Goal: Task Accomplishment & Management: Use online tool/utility

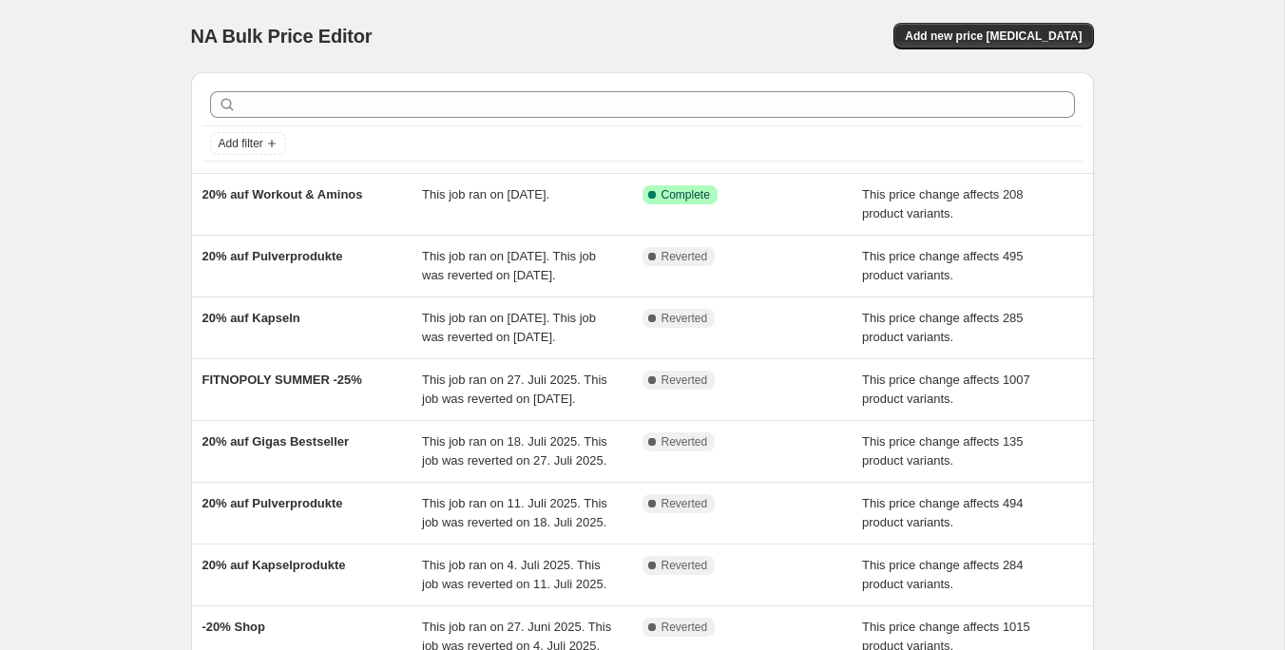
scroll to position [74, 0]
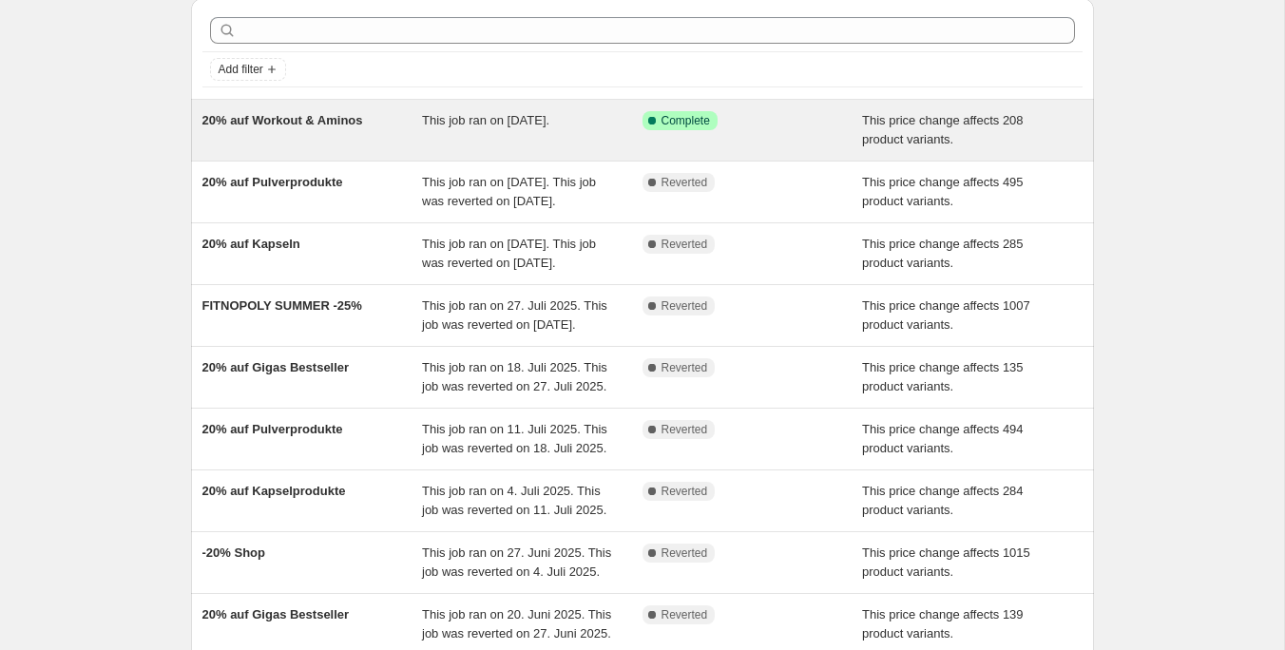
click at [418, 125] on div "20% auf Workout & Aminos" at bounding box center [312, 130] width 220 height 38
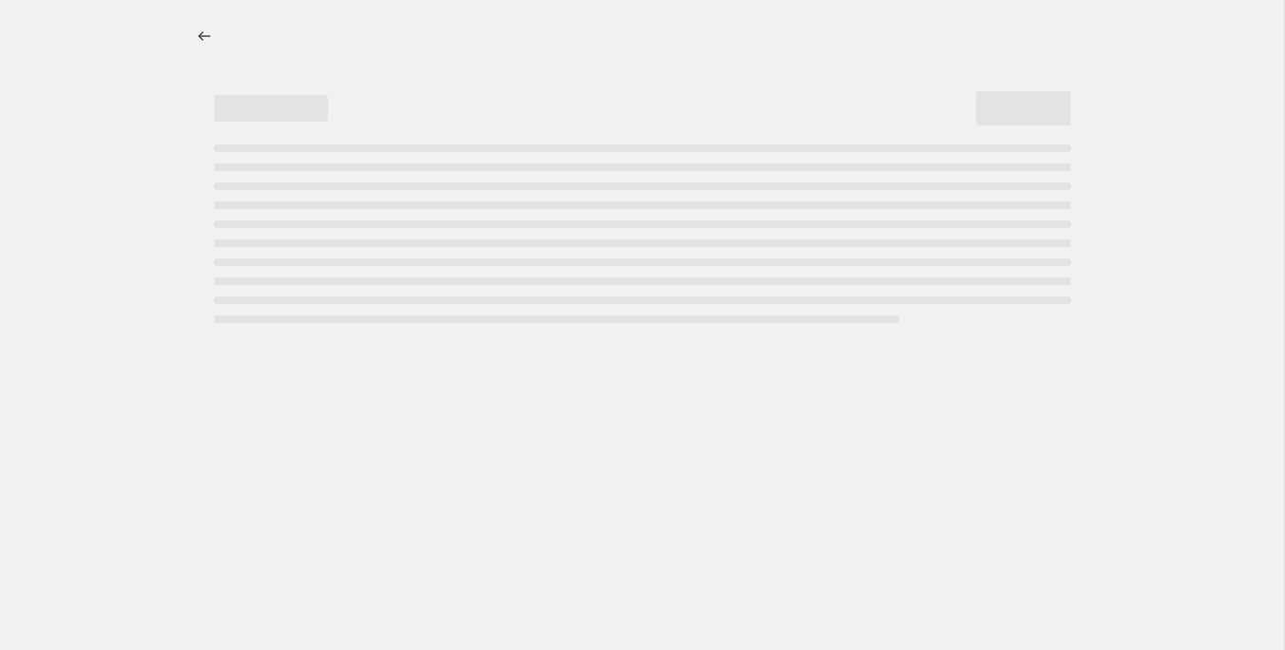
select select "pcap"
select select "no_change"
select select "not_equal"
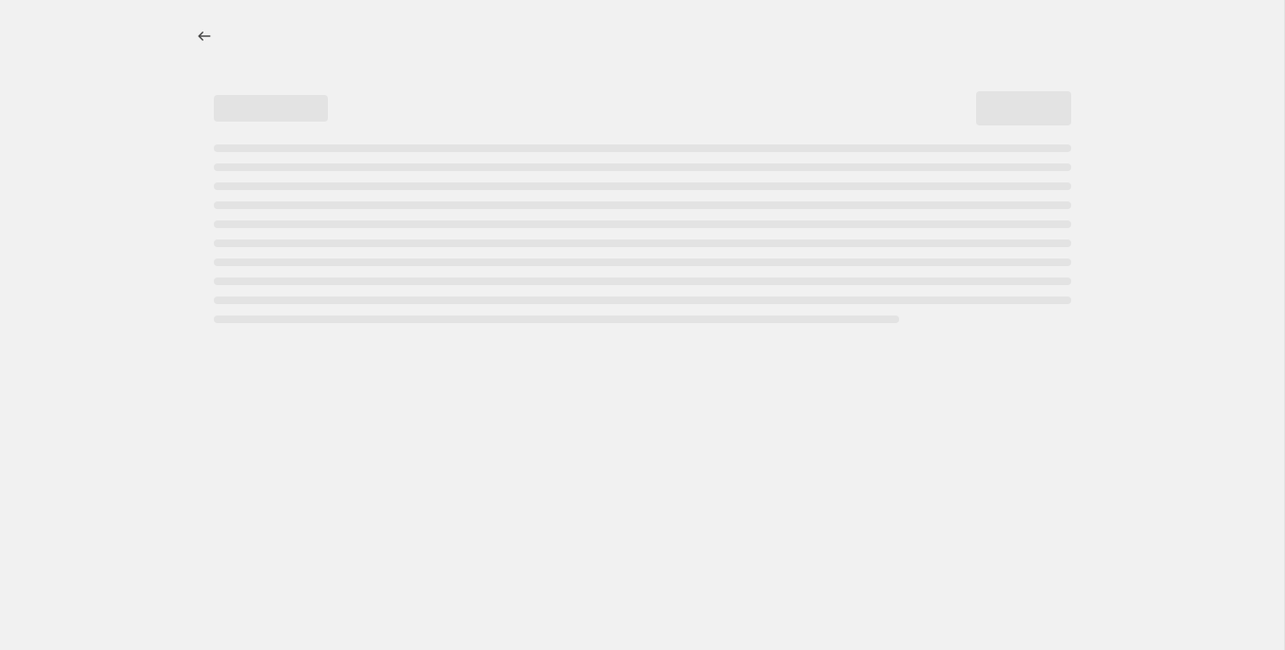
select select "not_equal"
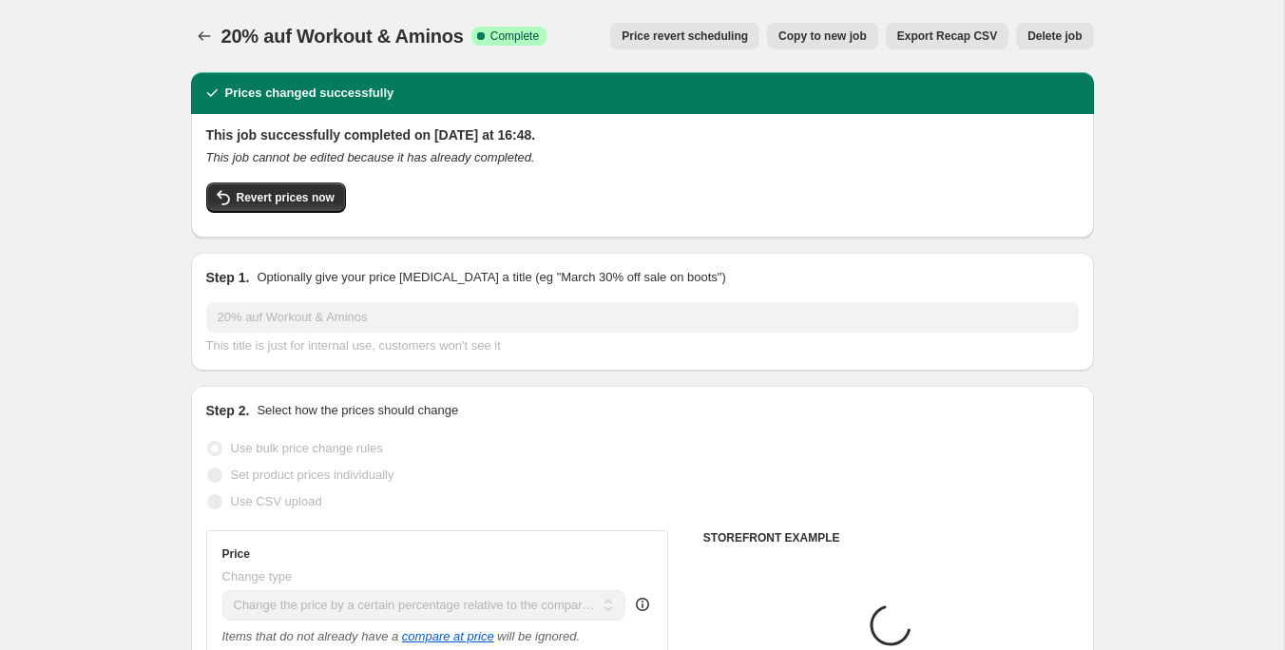
select select "collection"
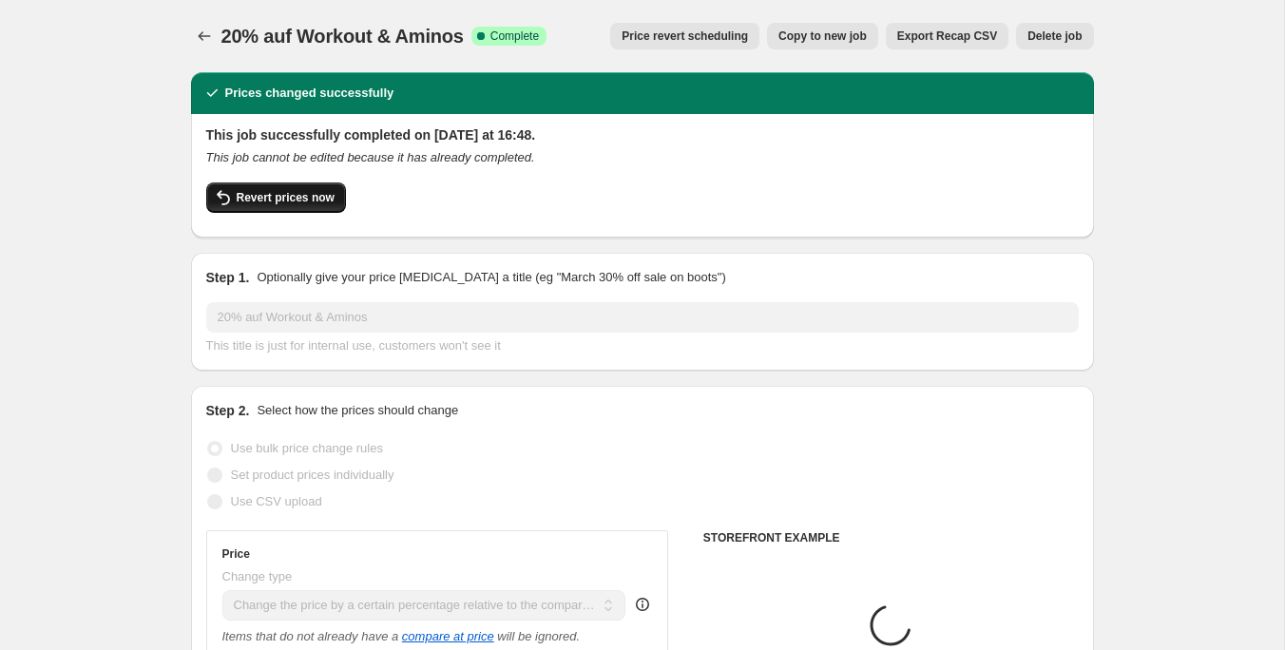
click at [297, 196] on span "Revert prices now" at bounding box center [286, 197] width 98 height 15
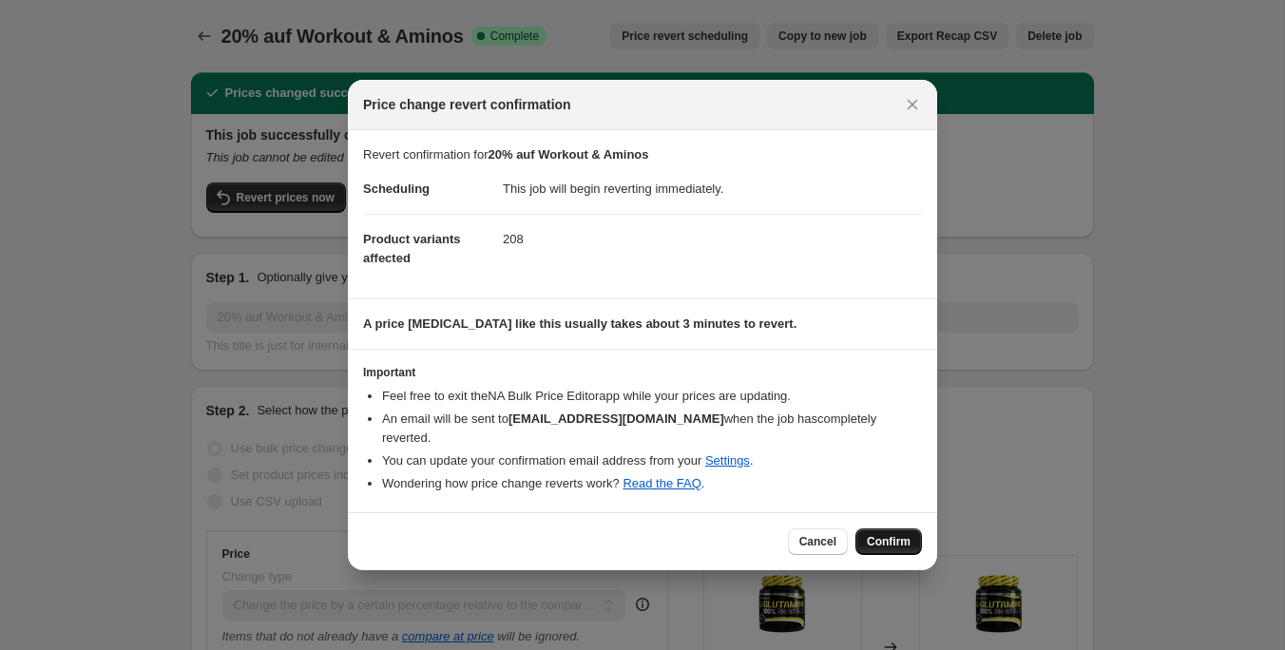
click at [879, 534] on span "Confirm" at bounding box center [889, 541] width 44 height 15
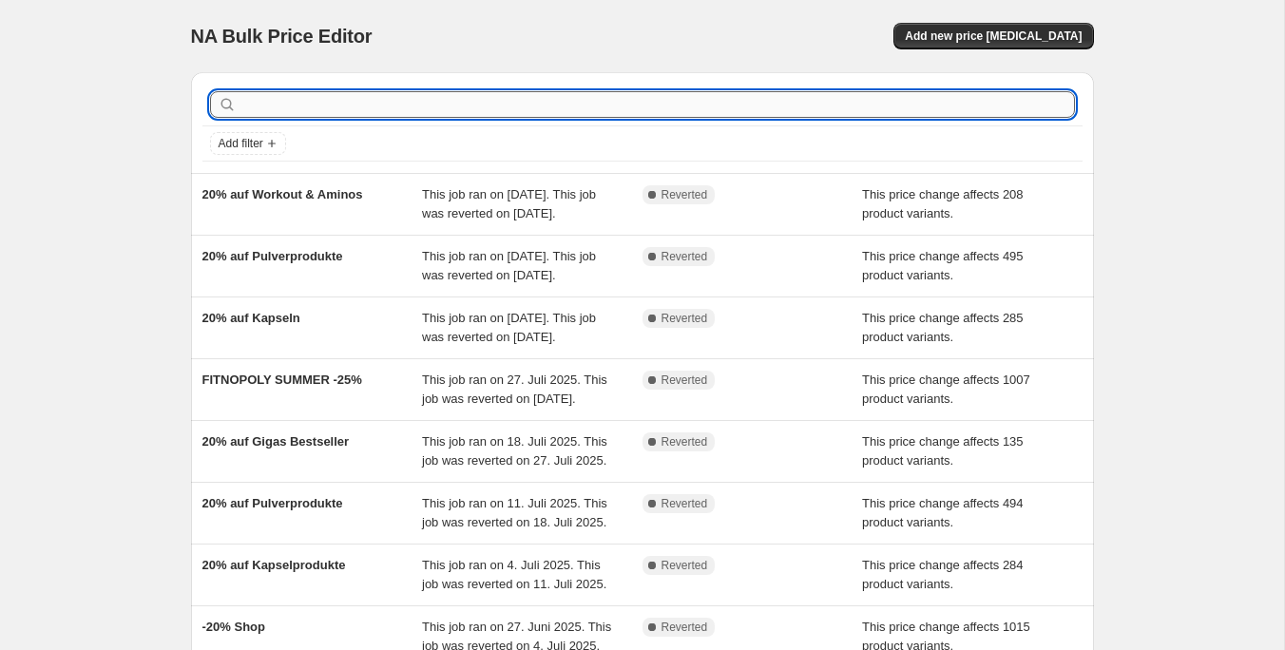
click at [643, 109] on input "text" at bounding box center [657, 104] width 834 height 27
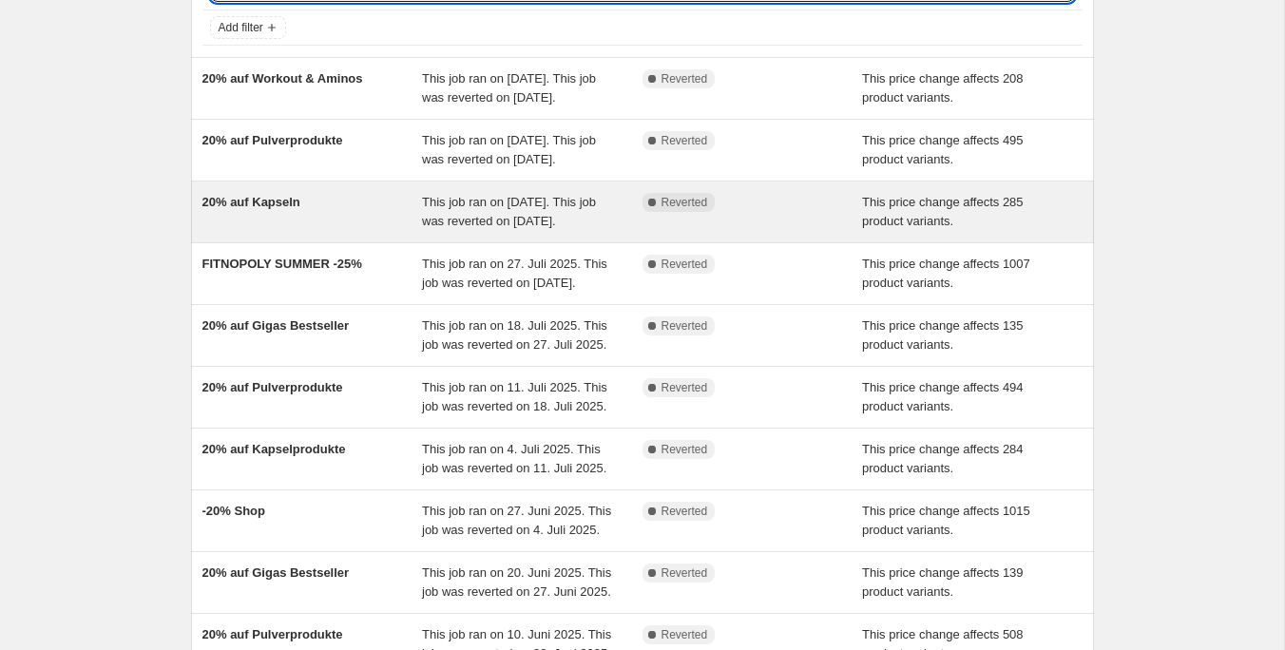
scroll to position [145, 0]
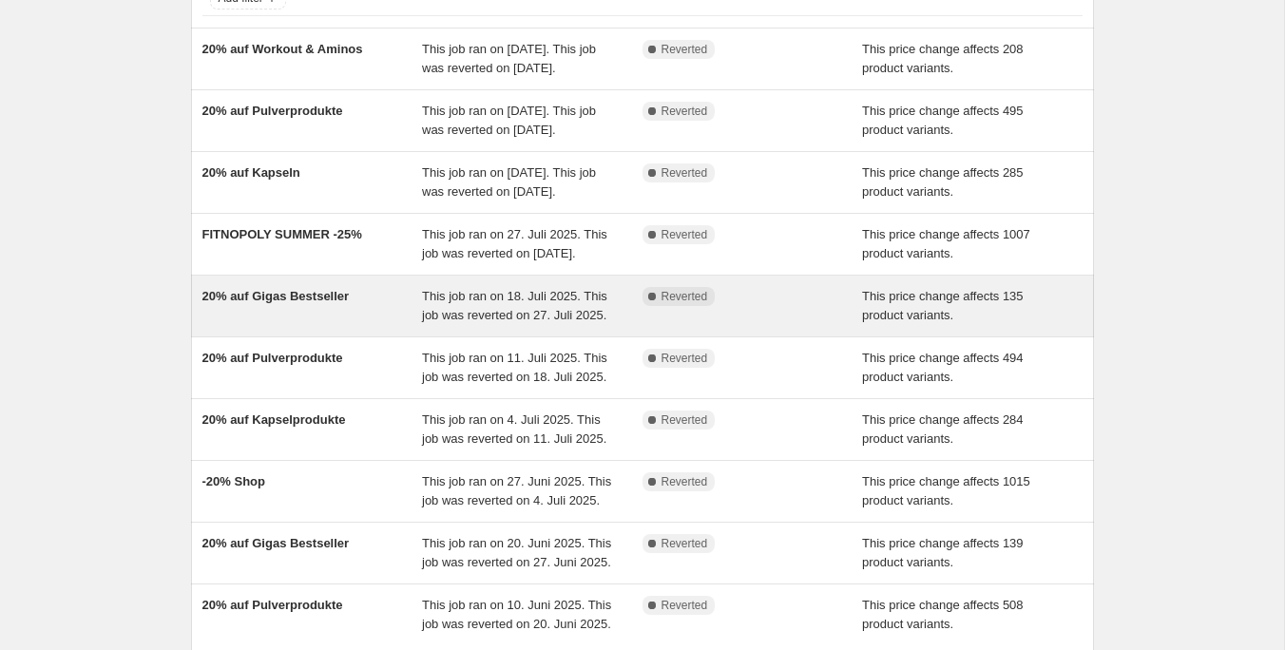
click at [331, 303] on span "20% auf Gigas Bestseller" at bounding box center [275, 296] width 147 height 14
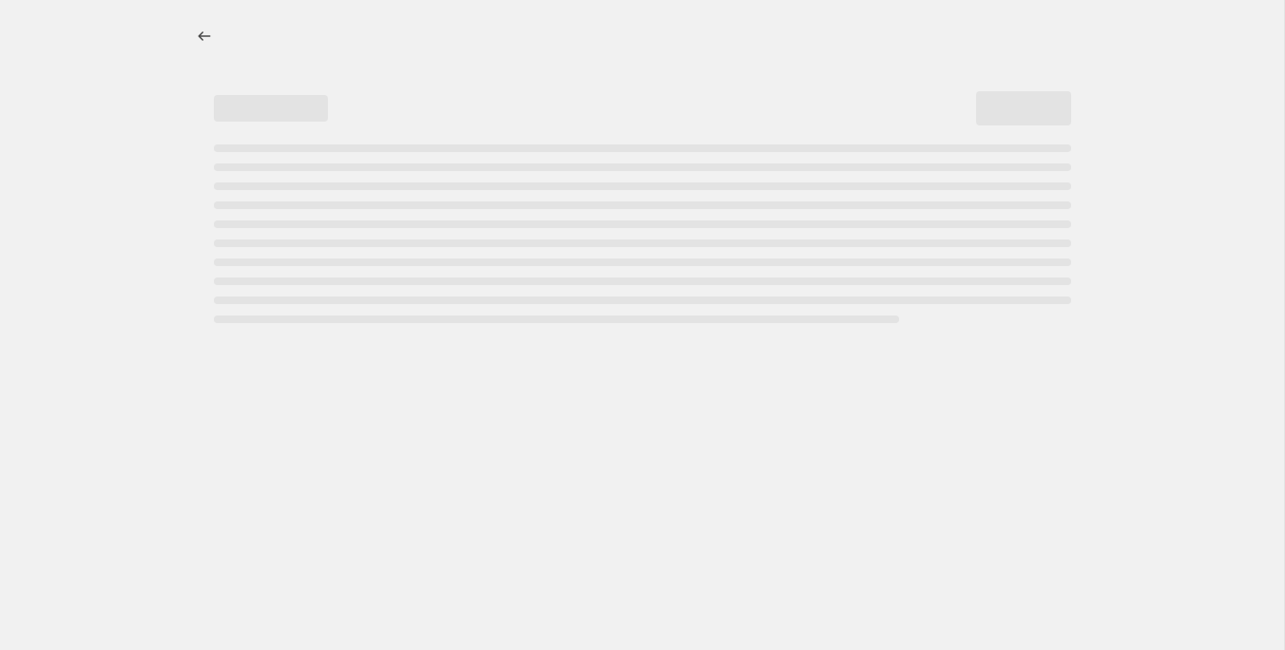
select select "pcap"
select select "no_change"
select select "collection"
select select "not_equal"
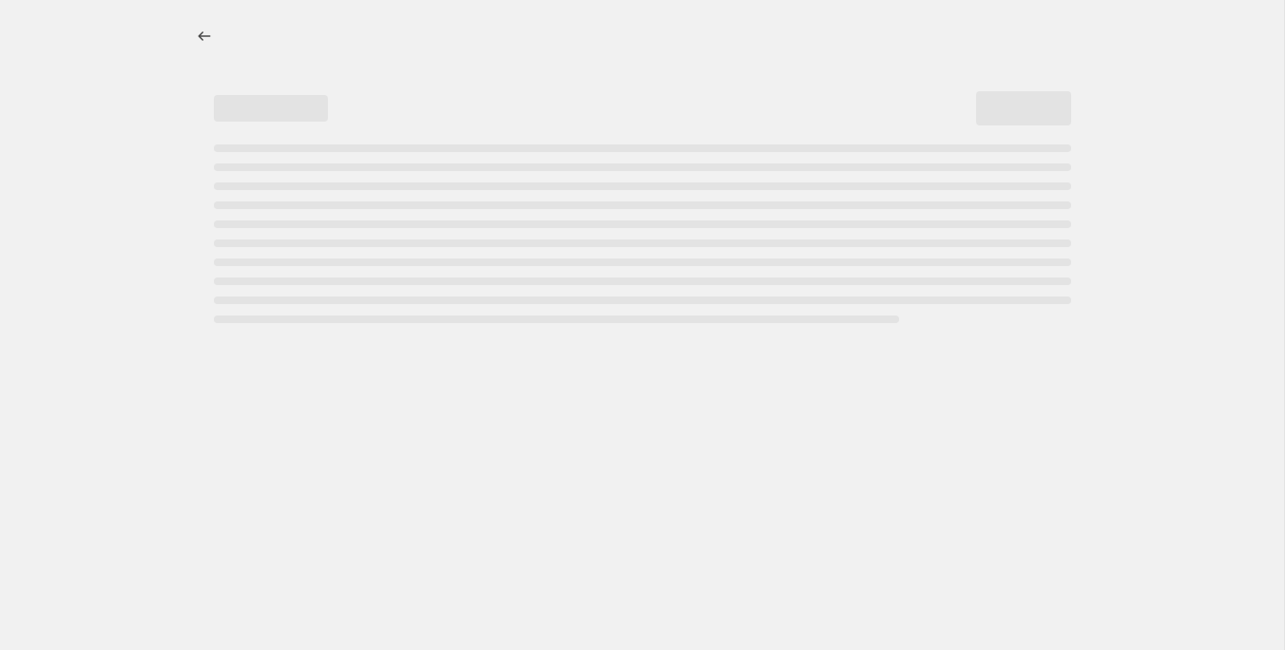
select select "collection"
select select "not_equal"
select select "collection"
select select "not_equal"
select select "collection"
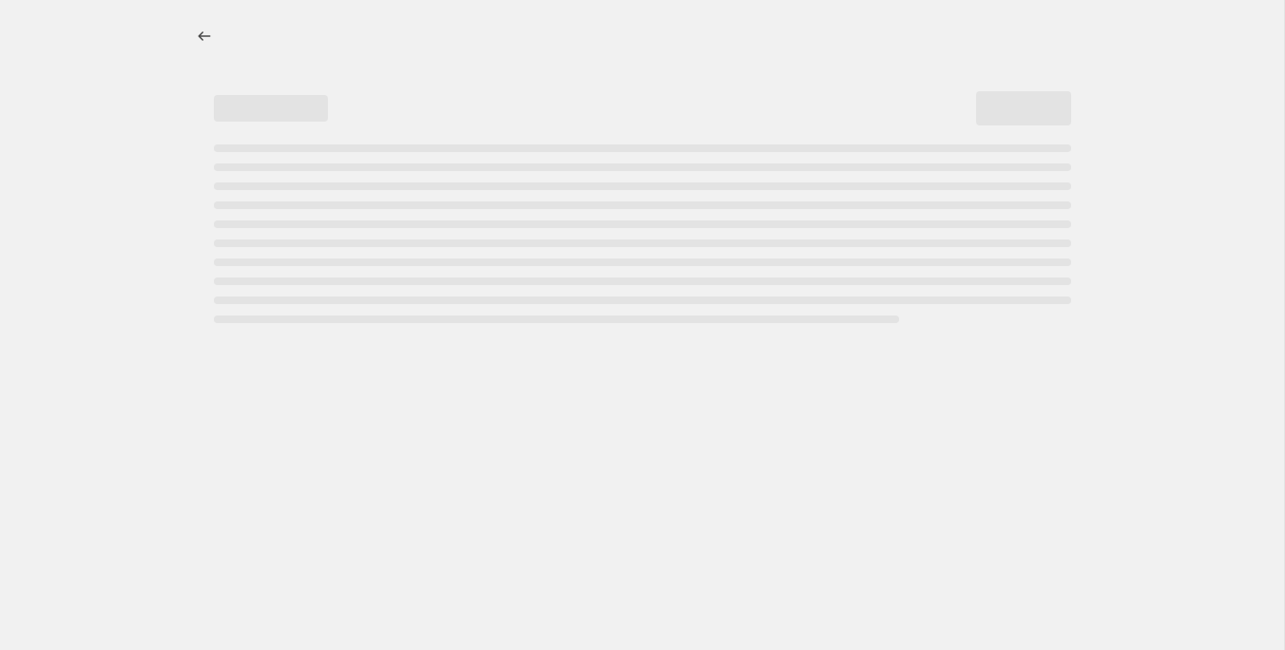
select select "not_equal"
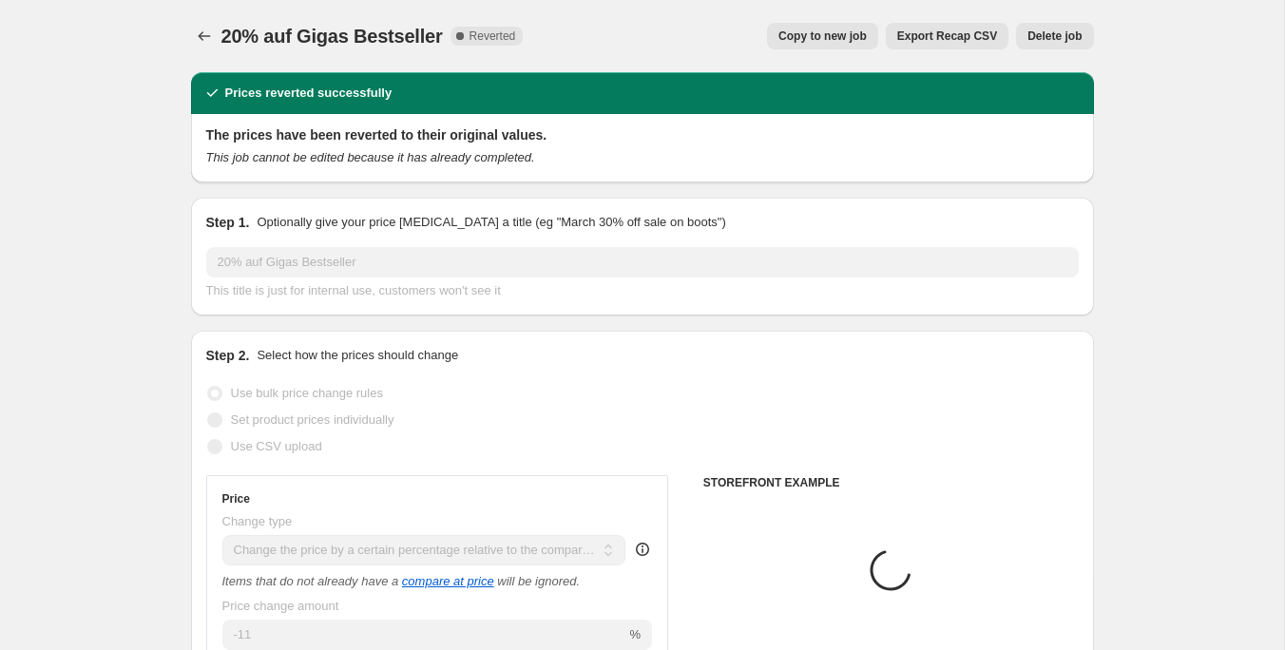
click at [814, 36] on span "Copy to new job" at bounding box center [822, 36] width 88 height 15
select select "pcap"
select select "no_change"
select select "collection"
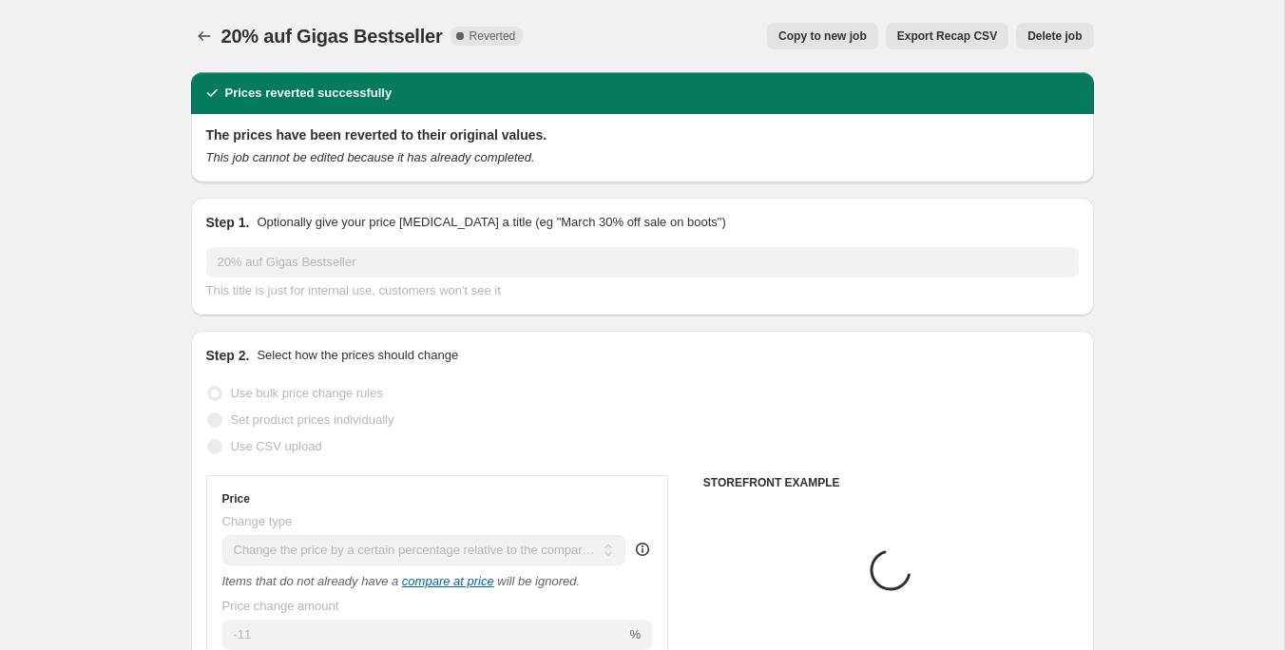
select select "not_equal"
select select "collection"
select select "not_equal"
select select "collection"
select select "not_equal"
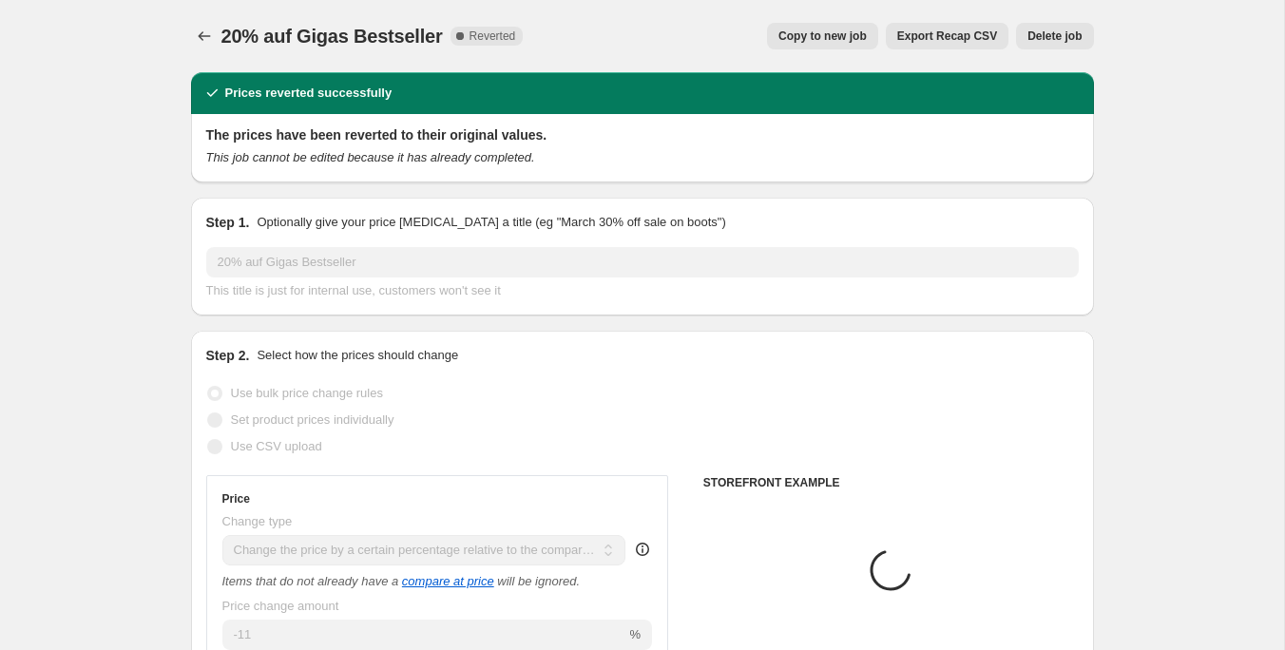
select select "collection"
select select "not_equal"
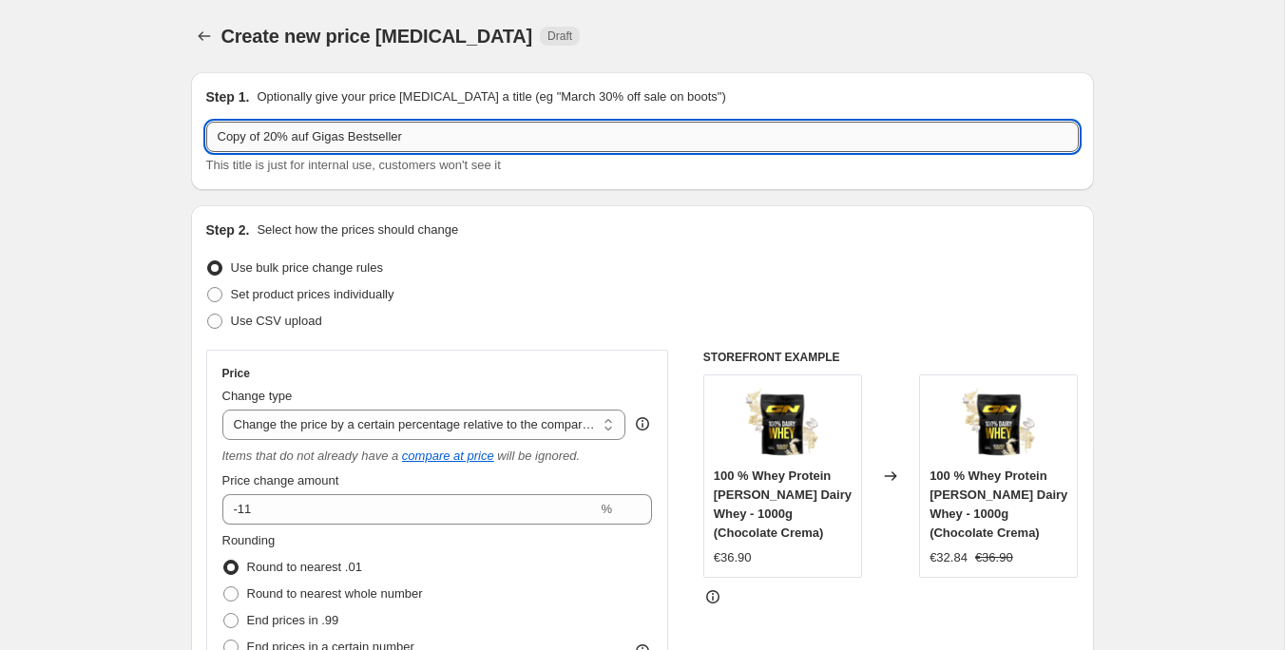
click at [267, 142] on input "Copy of 20% auf Gigas Bestseller" at bounding box center [642, 137] width 872 height 30
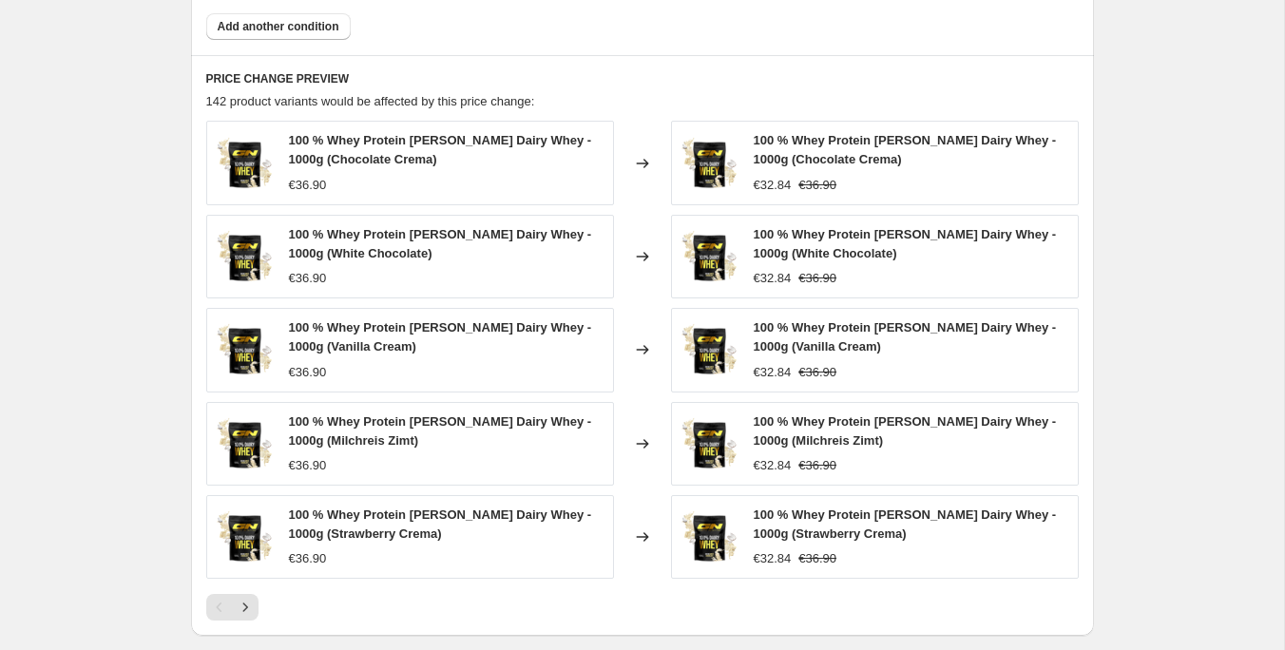
scroll to position [1719, 0]
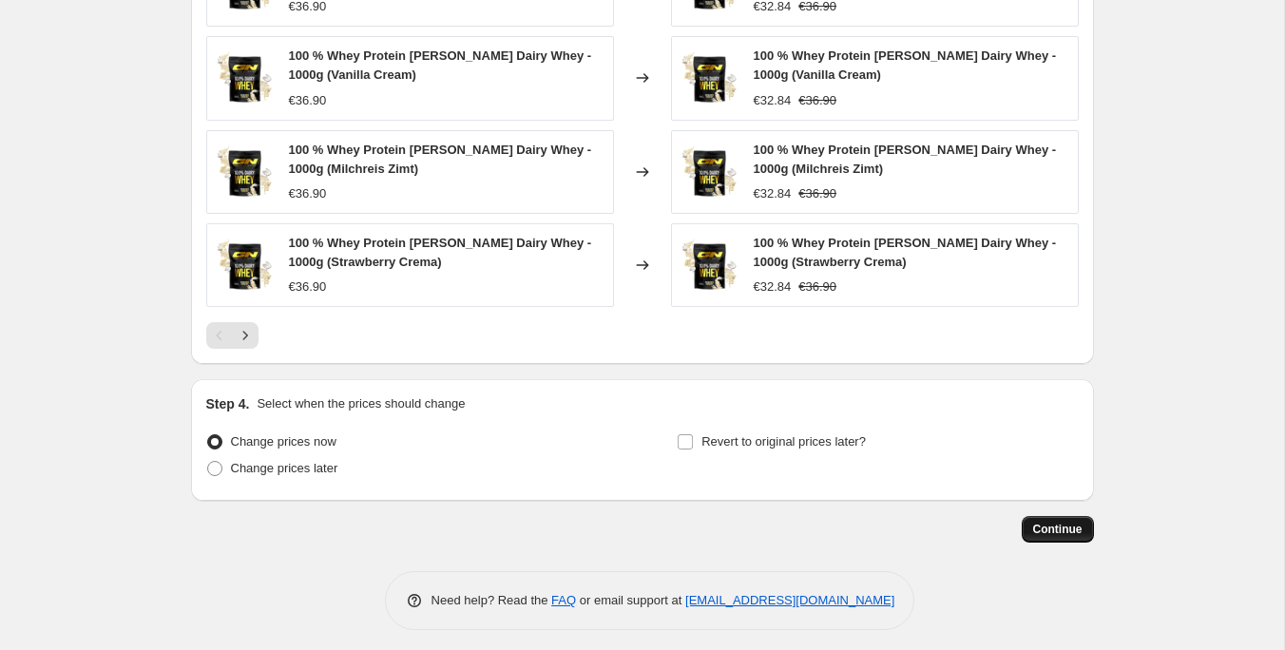
type input "20% auf Gigas Bestseller"
click at [1066, 523] on span "Continue" at bounding box center [1057, 529] width 49 height 15
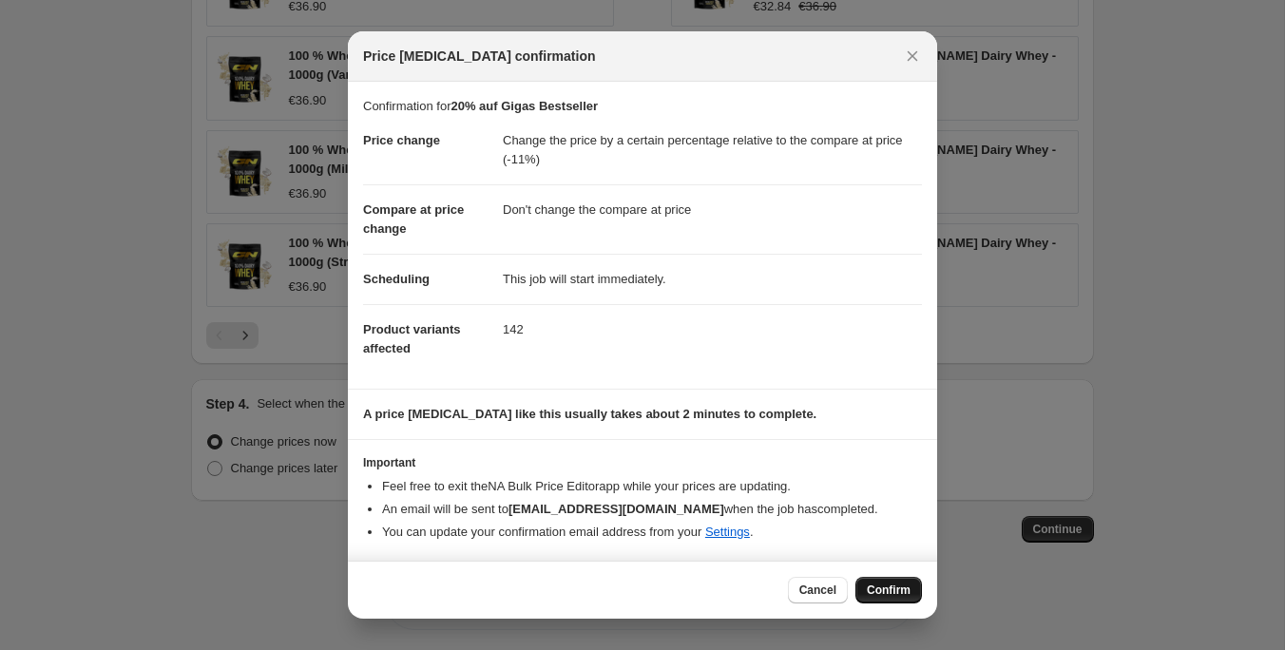
click at [872, 590] on span "Confirm" at bounding box center [889, 590] width 44 height 15
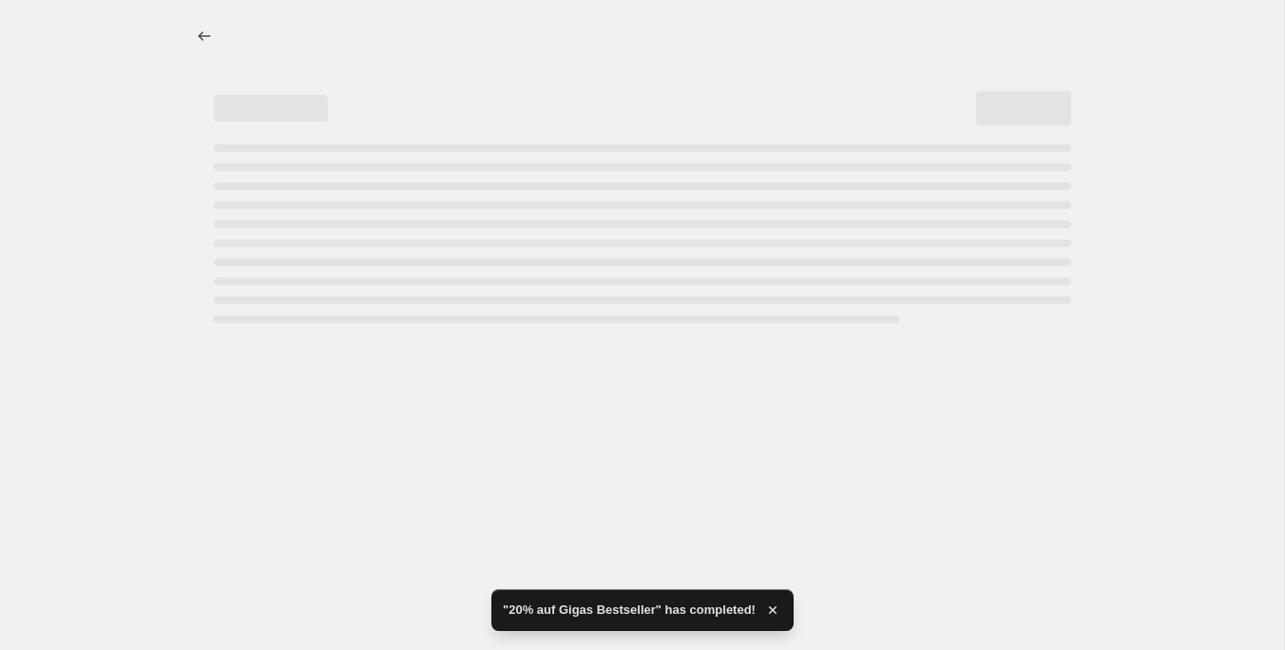
select select "pcap"
select select "no_change"
select select "collection"
select select "not_equal"
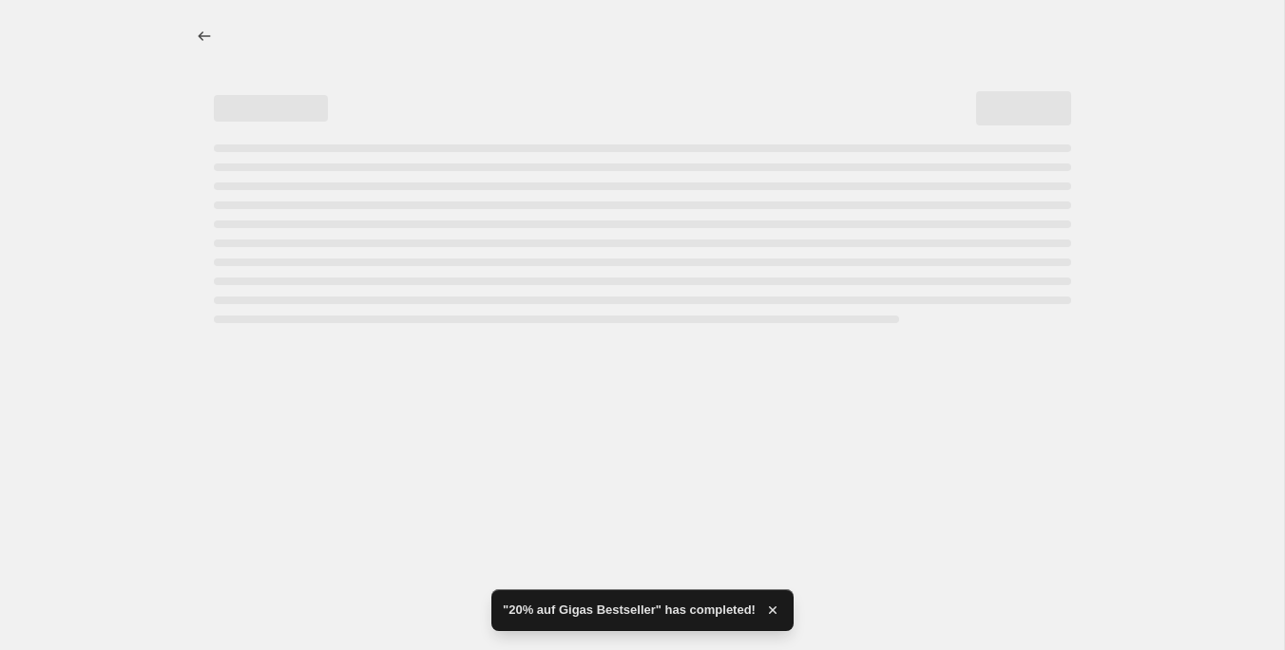
select select "collection"
select select "not_equal"
select select "collection"
select select "not_equal"
select select "collection"
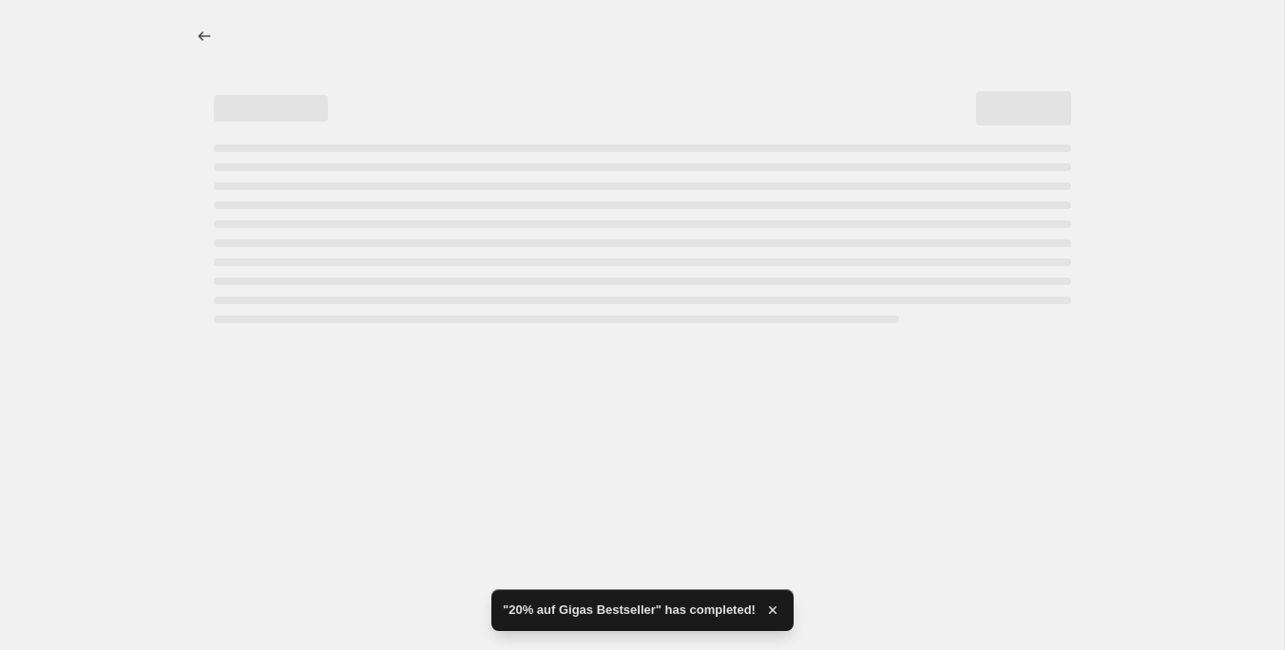
select select "not_equal"
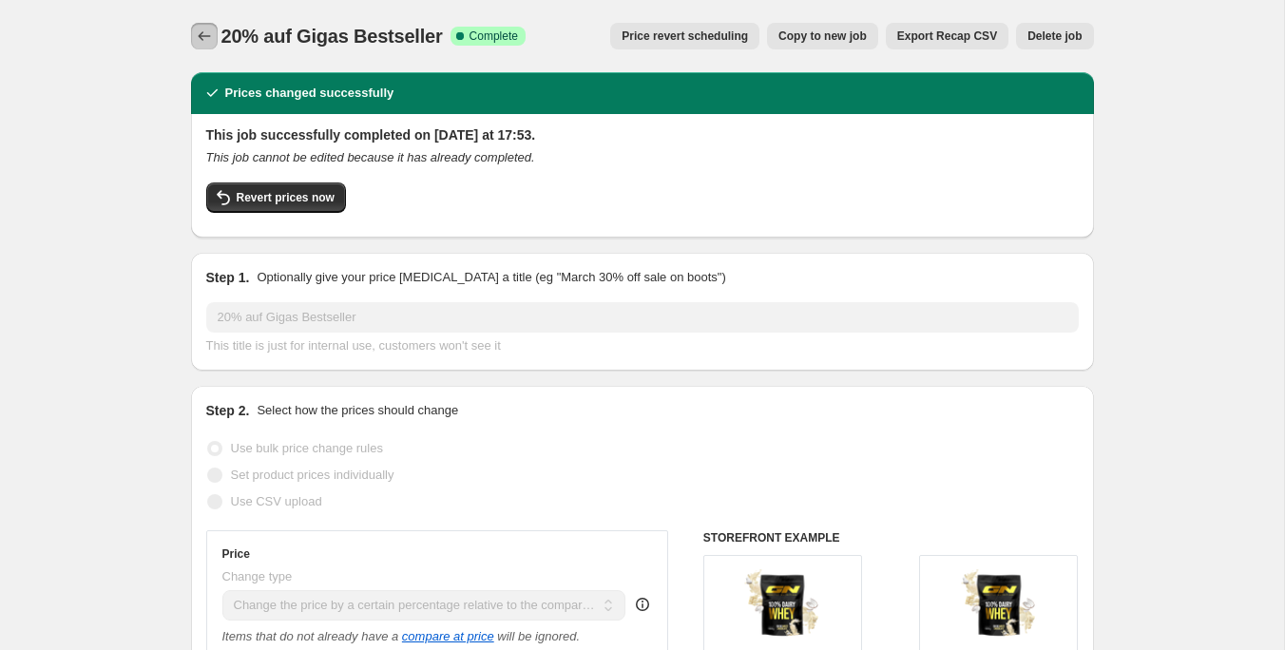
click at [192, 28] on button "Price change jobs" at bounding box center [204, 36] width 27 height 27
